Goal: Information Seeking & Learning: Learn about a topic

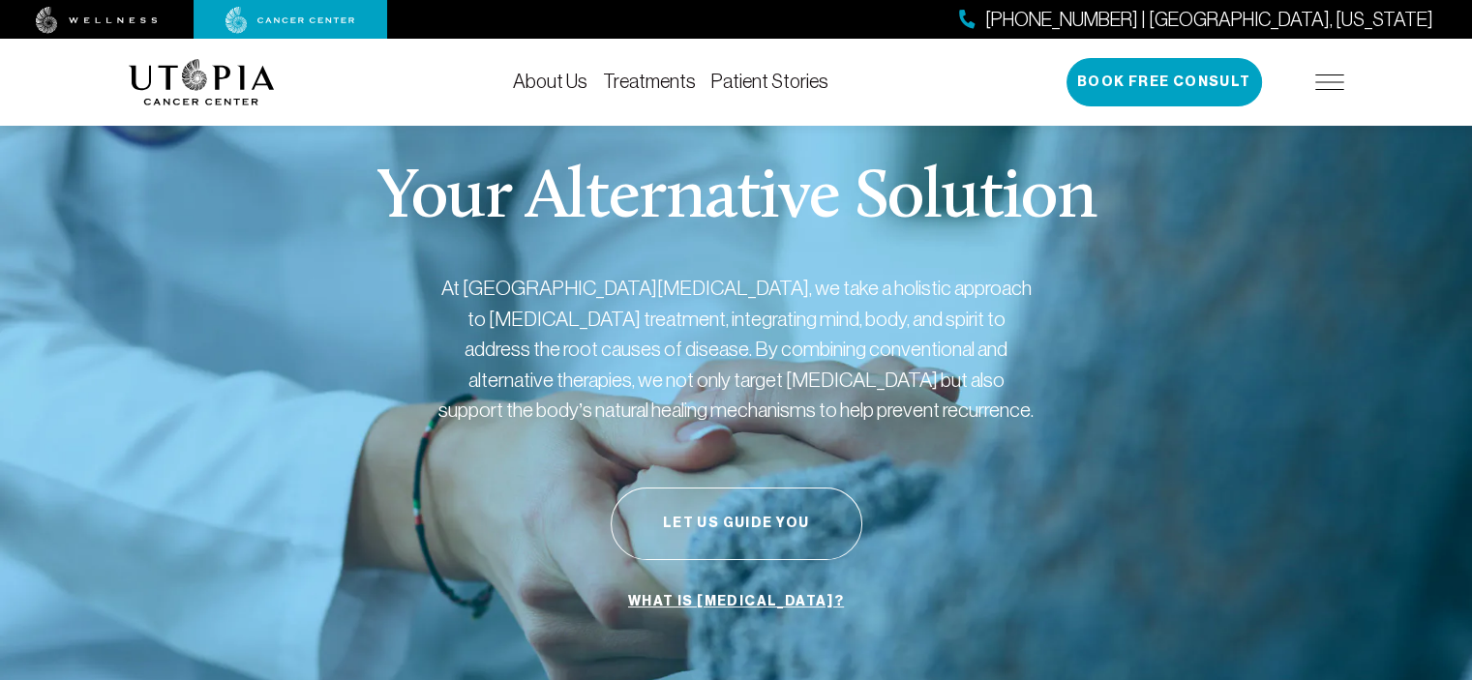
click at [666, 83] on link "Treatments" at bounding box center [649, 81] width 93 height 21
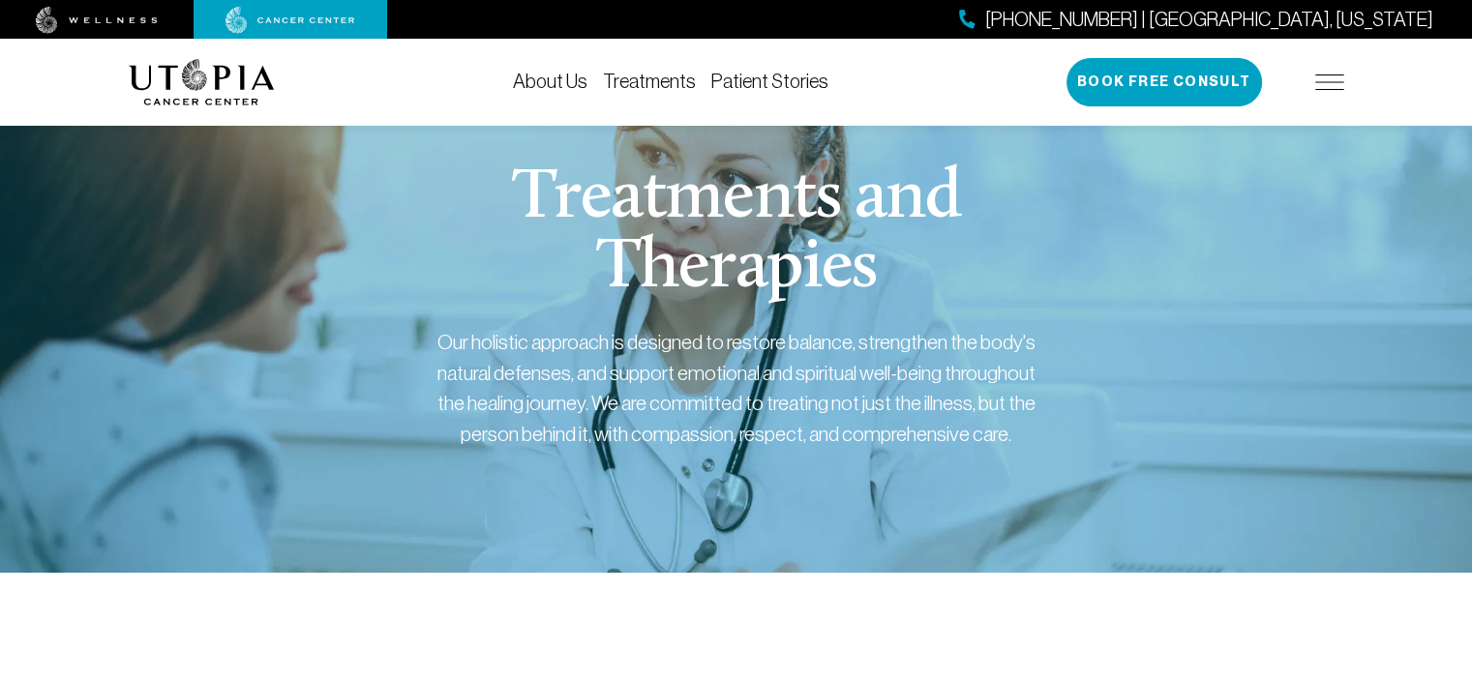
click at [551, 81] on link "About Us" at bounding box center [550, 81] width 75 height 21
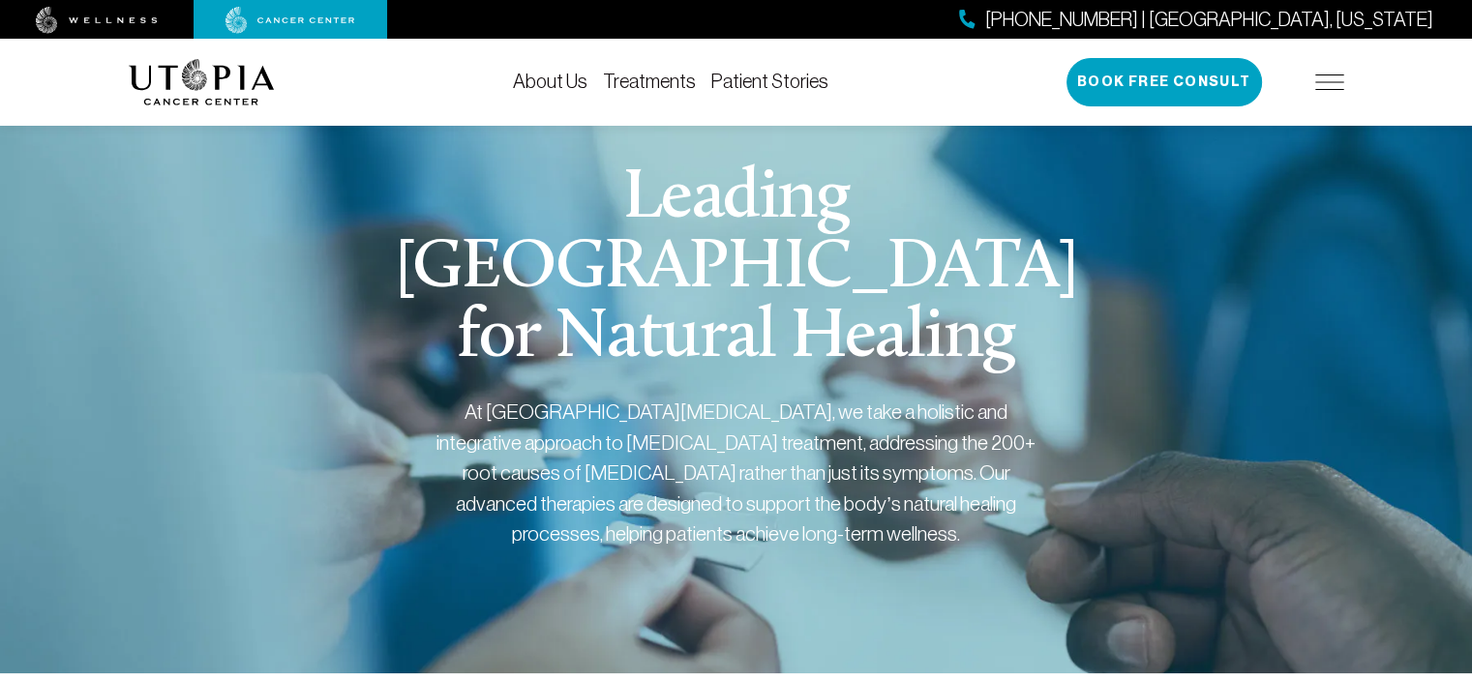
click at [97, 22] on img at bounding box center [97, 20] width 122 height 27
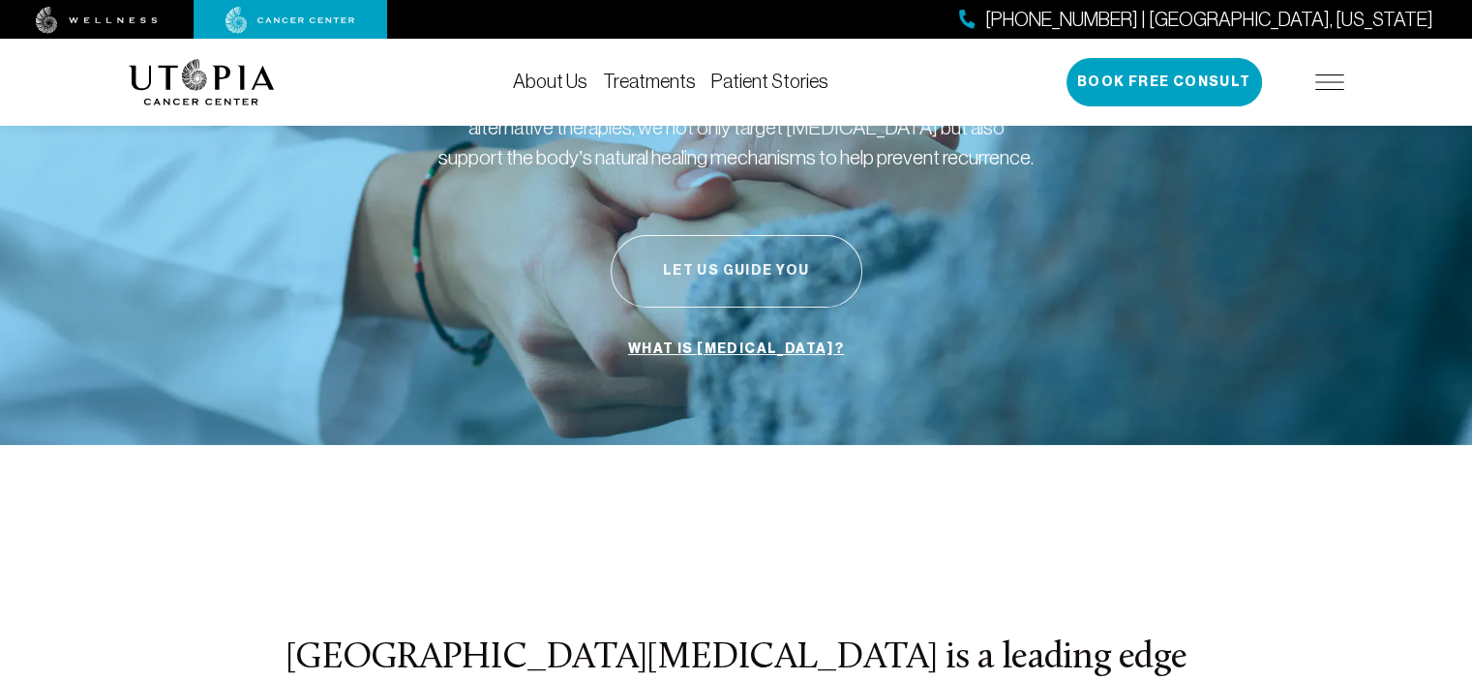
scroll to position [290, 0]
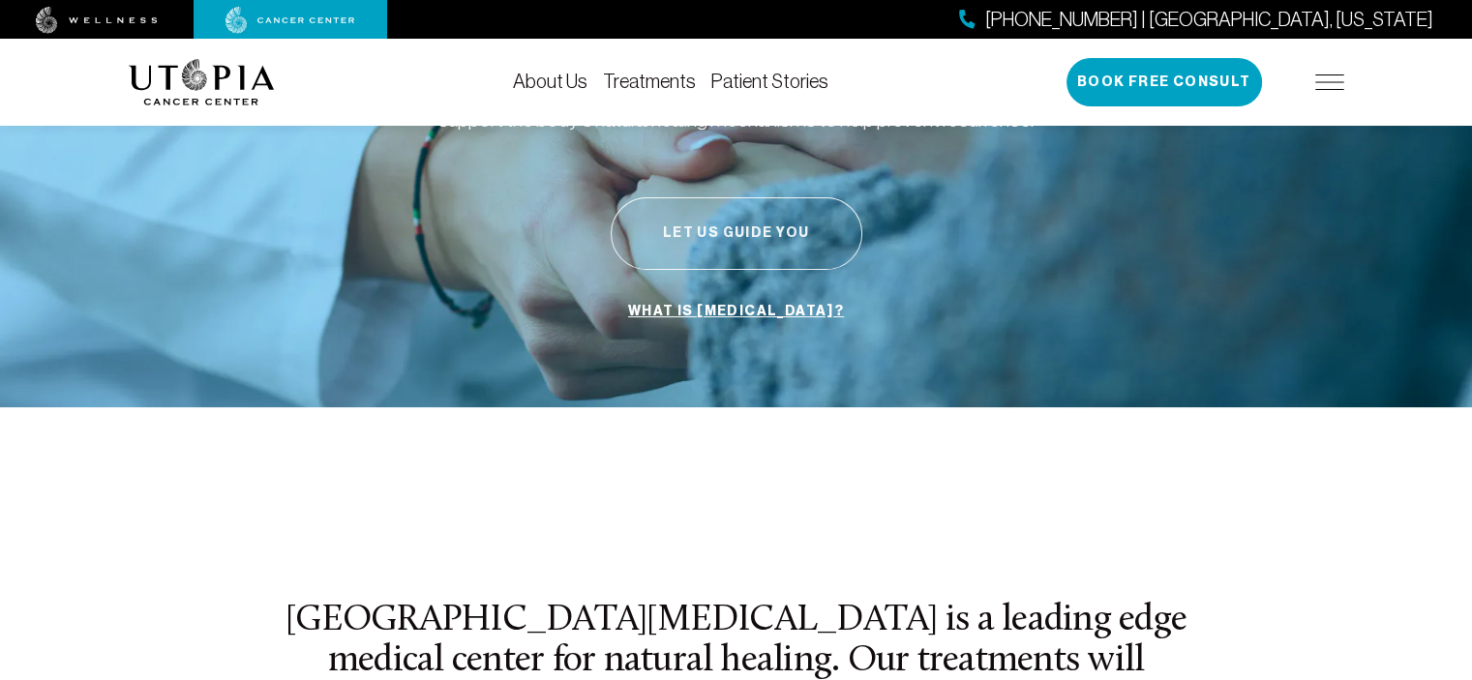
click at [738, 235] on button "Let Us Guide You" at bounding box center [737, 233] width 252 height 73
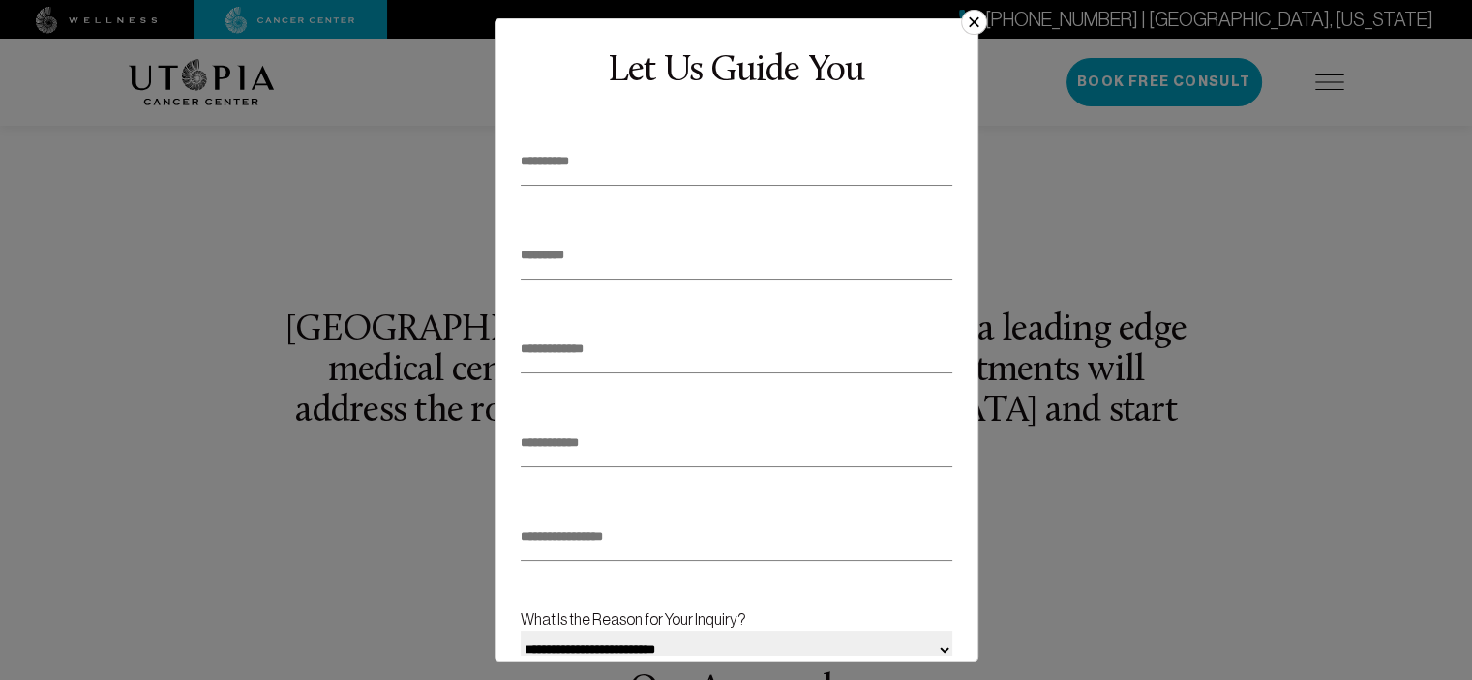
scroll to position [0, 0]
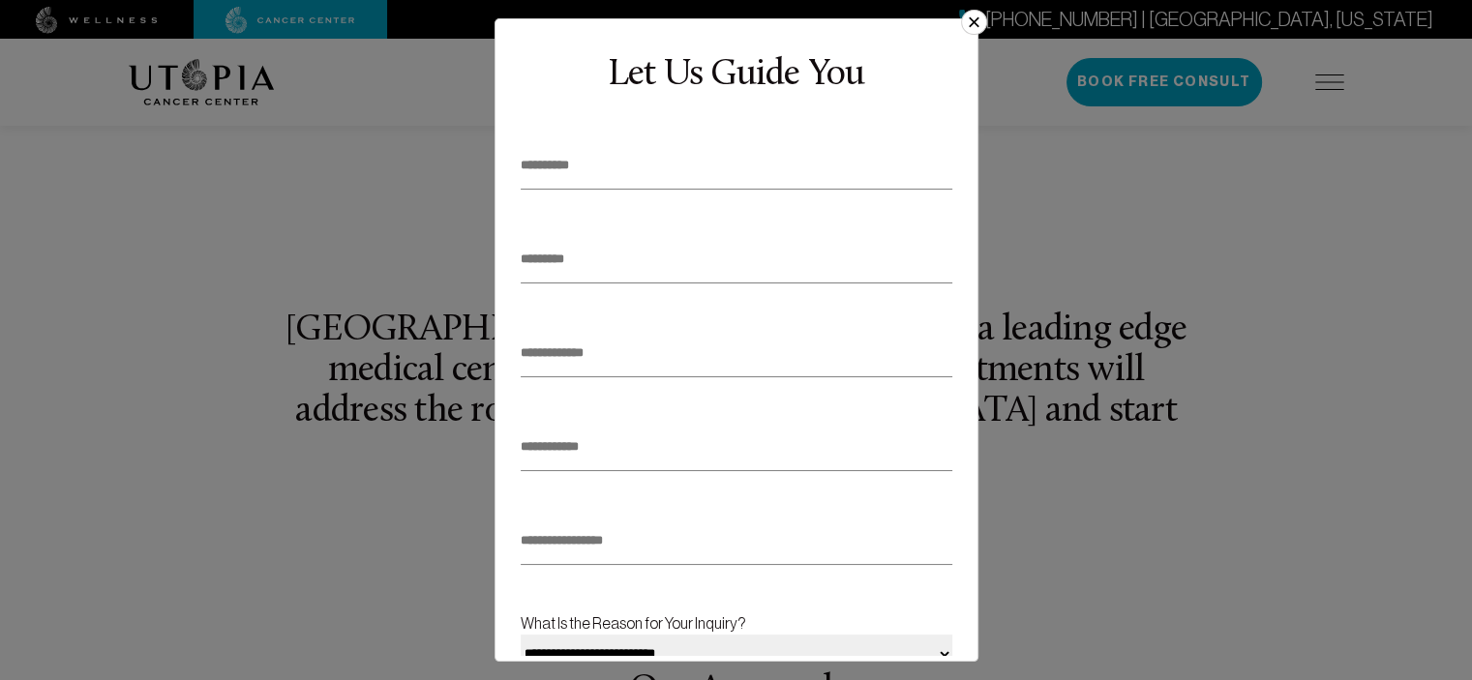
click at [976, 20] on button "×" at bounding box center [973, 22] width 25 height 25
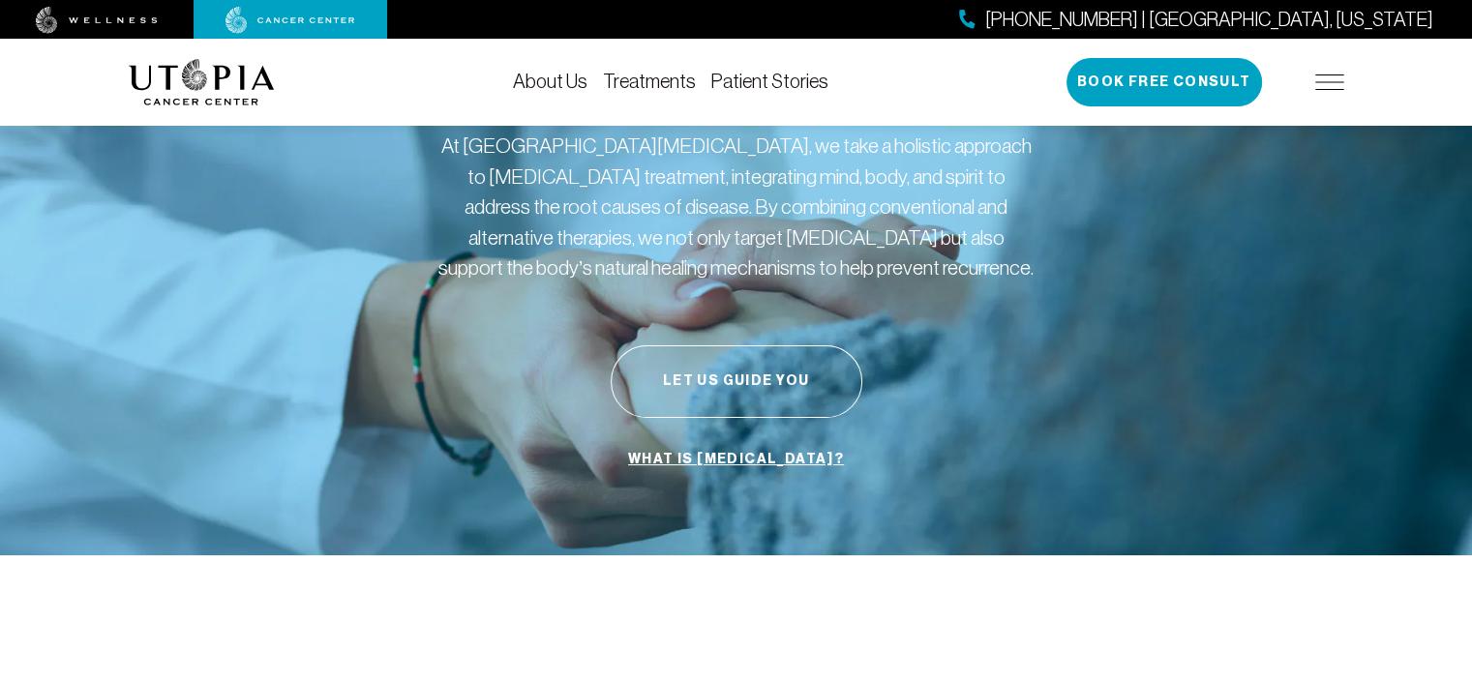
scroll to position [139, 0]
